Goal: Information Seeking & Learning: Learn about a topic

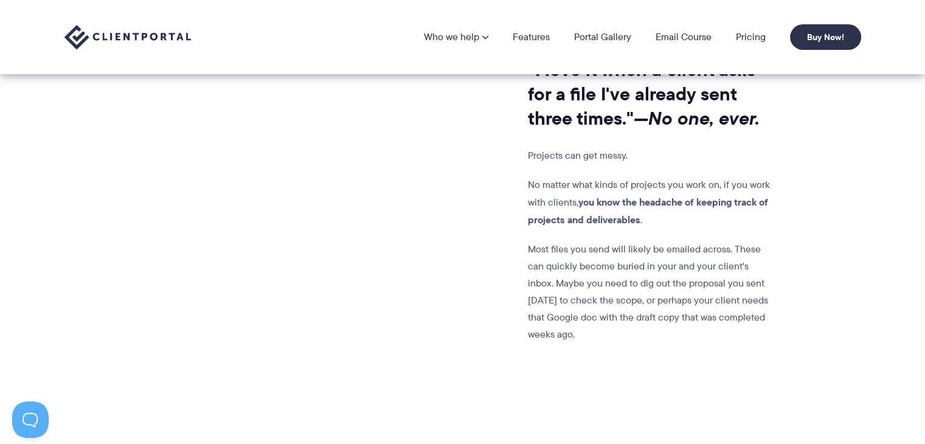
scroll to position [954, 0]
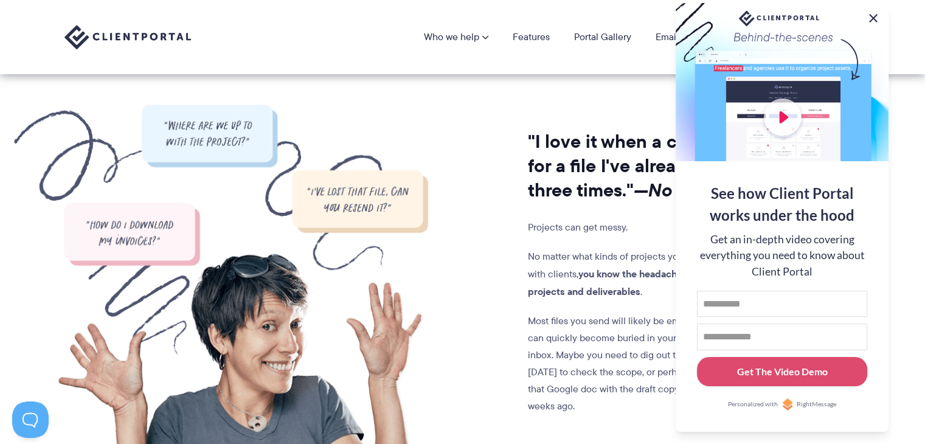
click at [871, 22] on button at bounding box center [873, 18] width 15 height 15
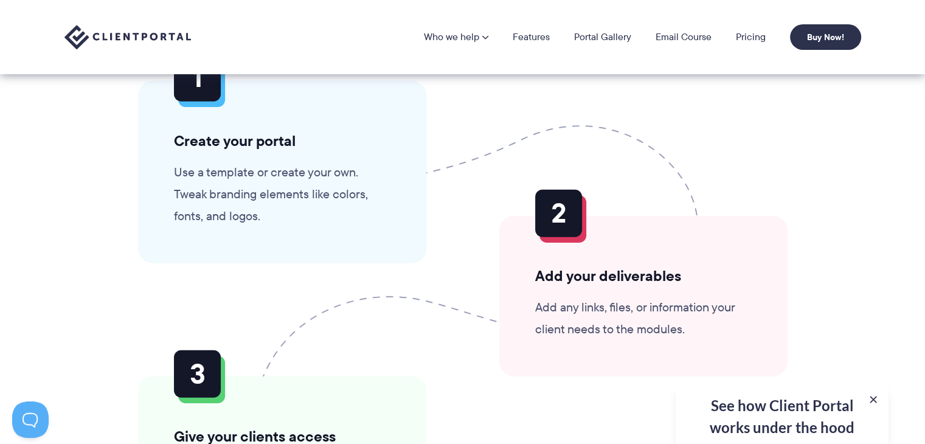
scroll to position [2875, 0]
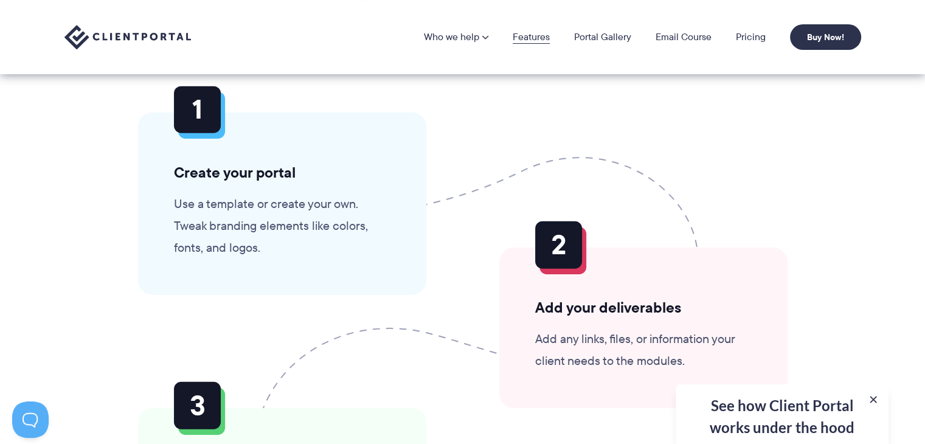
click at [534, 35] on link "Features" at bounding box center [531, 37] width 37 height 10
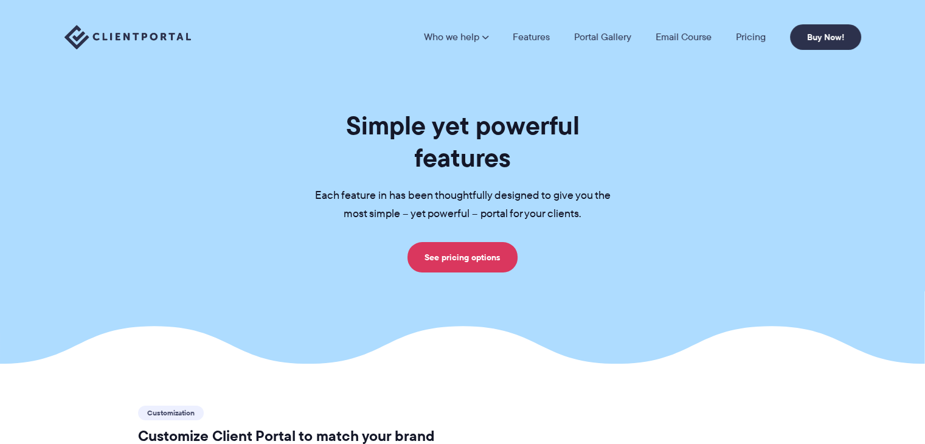
click at [747, 37] on link "Pricing" at bounding box center [751, 37] width 30 height 10
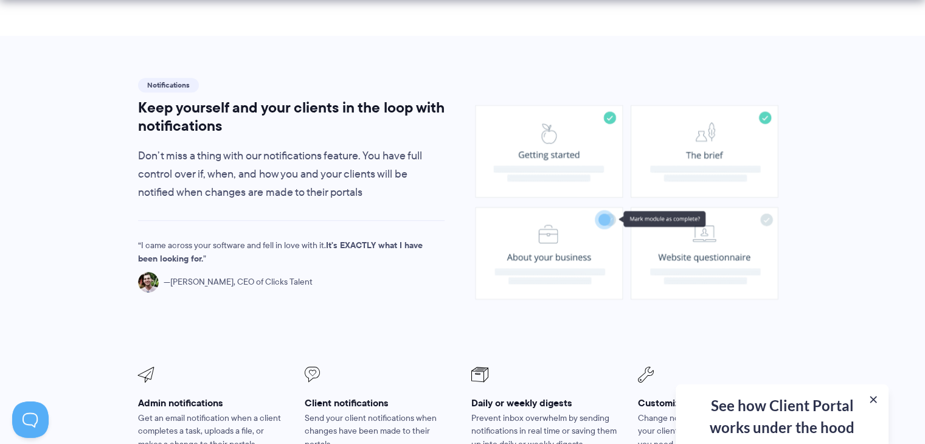
scroll to position [852, 0]
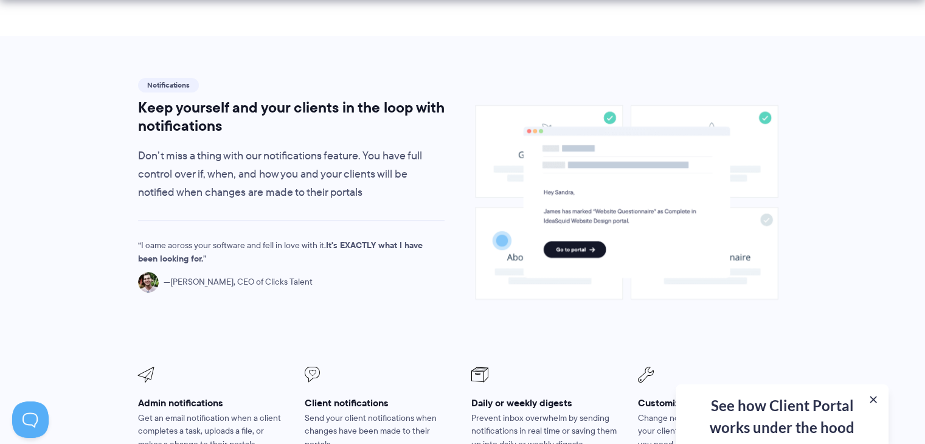
click at [894, 187] on section "Notifications Keep yourself and your clients in the loop with notifications Don…" at bounding box center [462, 298] width 925 height 524
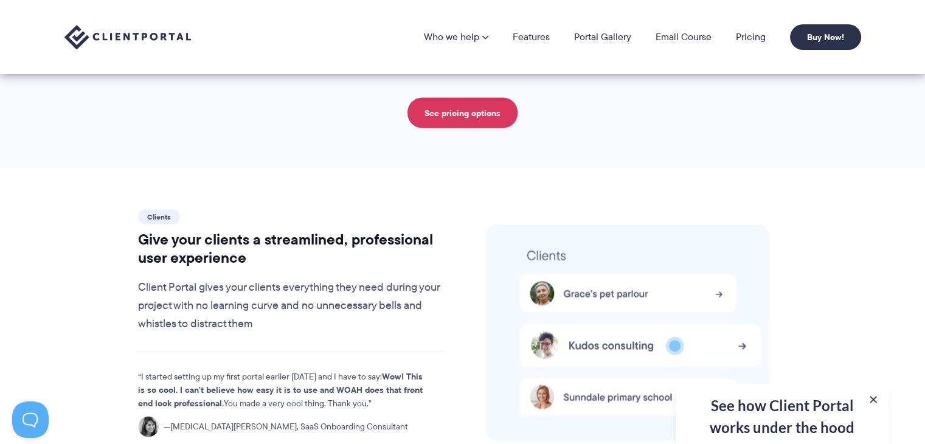
scroll to position [2369, 0]
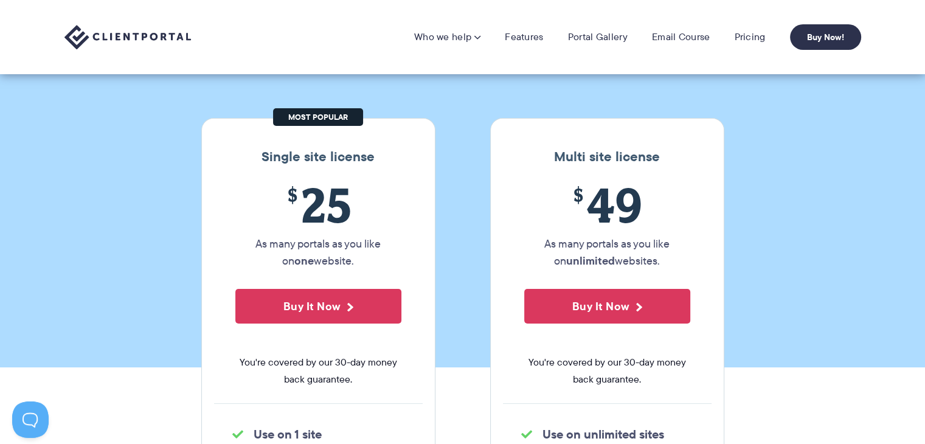
scroll to position [83, 0]
